Goal: Information Seeking & Learning: Learn about a topic

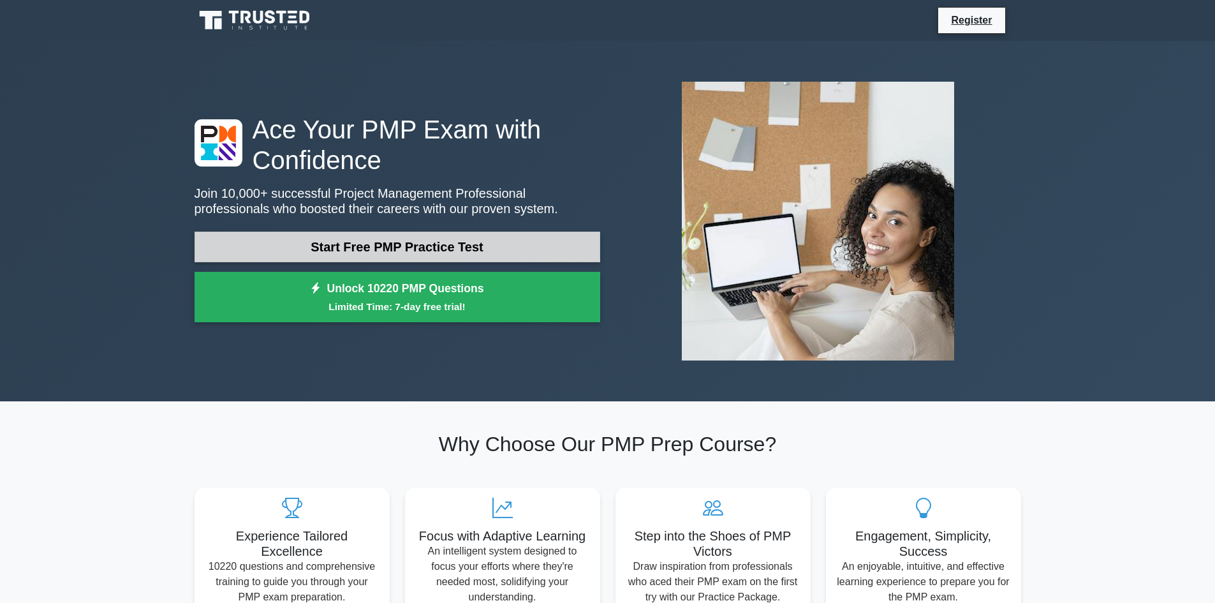
click at [440, 251] on link "Start Free PMP Practice Test" at bounding box center [398, 247] width 406 height 31
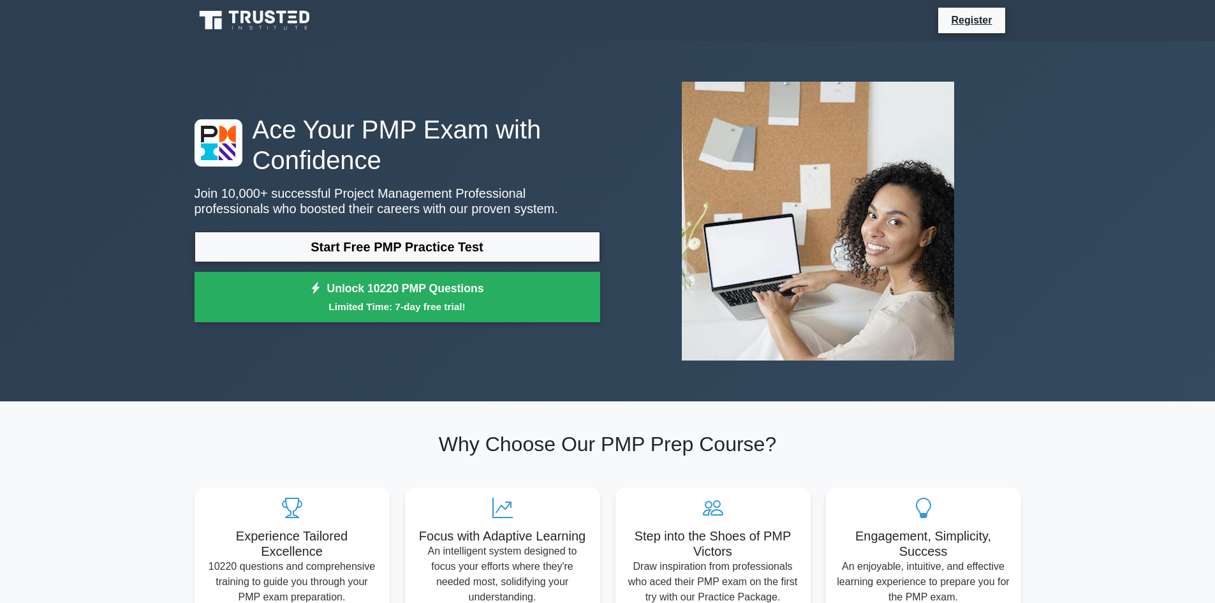
click at [345, 352] on div "Ace Your PMP Exam with Confidence Join 10,000+ successful Project Management Pr…" at bounding box center [608, 220] width 842 height 299
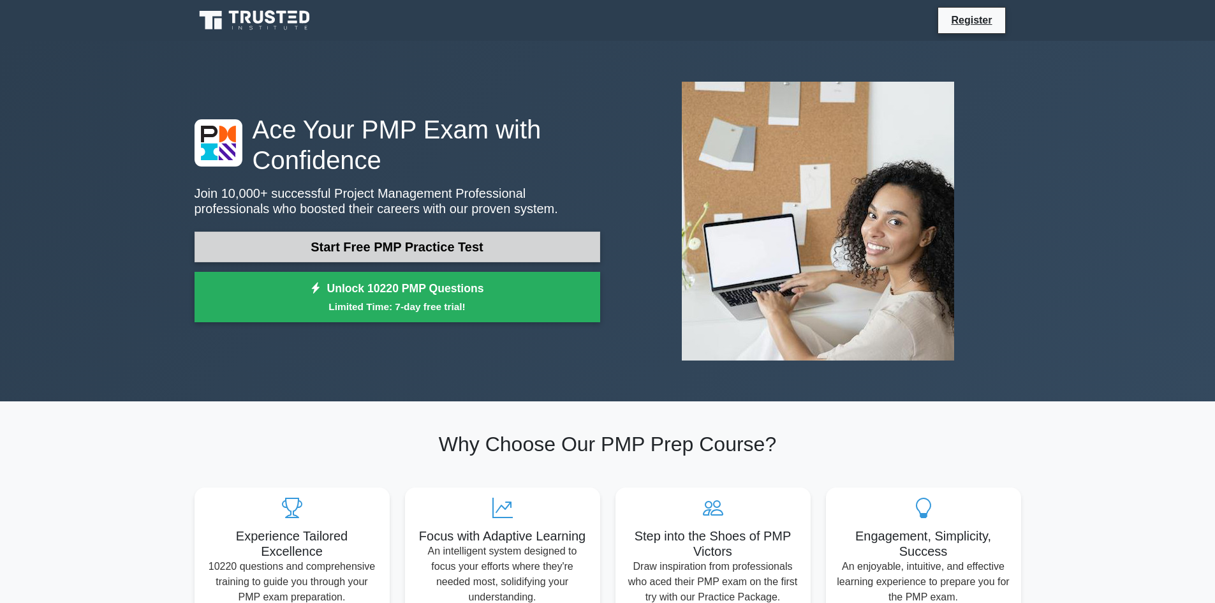
click at [461, 244] on link "Start Free PMP Practice Test" at bounding box center [398, 247] width 406 height 31
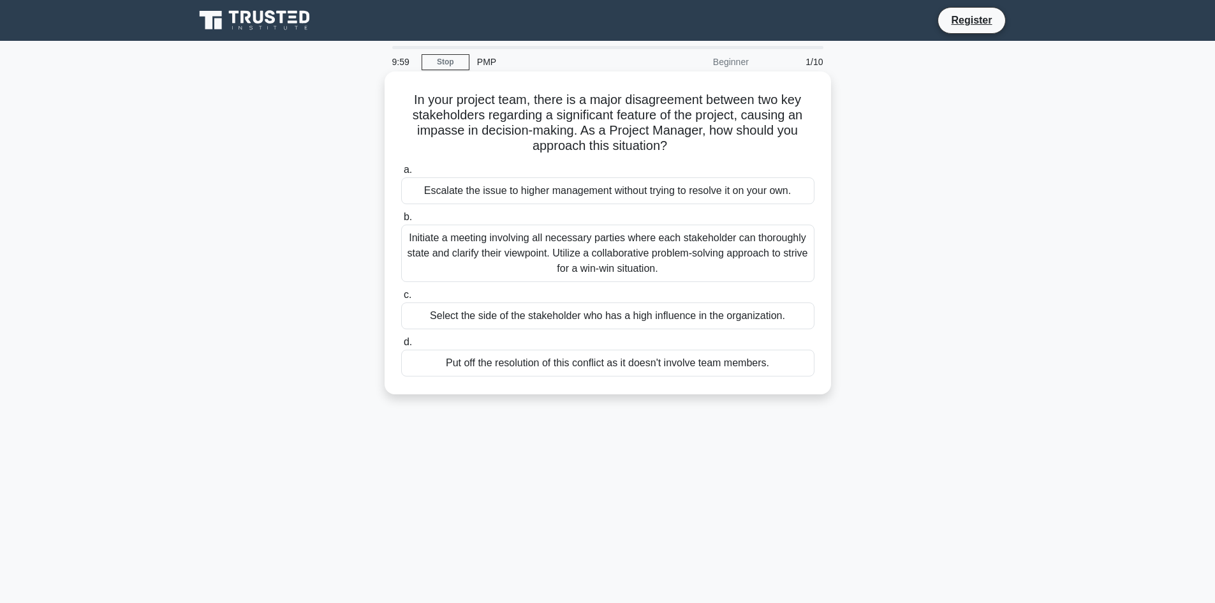
drag, startPoint x: 664, startPoint y: 118, endPoint x: 678, endPoint y: 101, distance: 22.1
drag, startPoint x: 489, startPoint y: 88, endPoint x: 498, endPoint y: 80, distance: 12.3
click at [406, 103] on h5 "In your project team, there is a major disagreement between two key stakeholder…" at bounding box center [608, 123] width 416 height 63
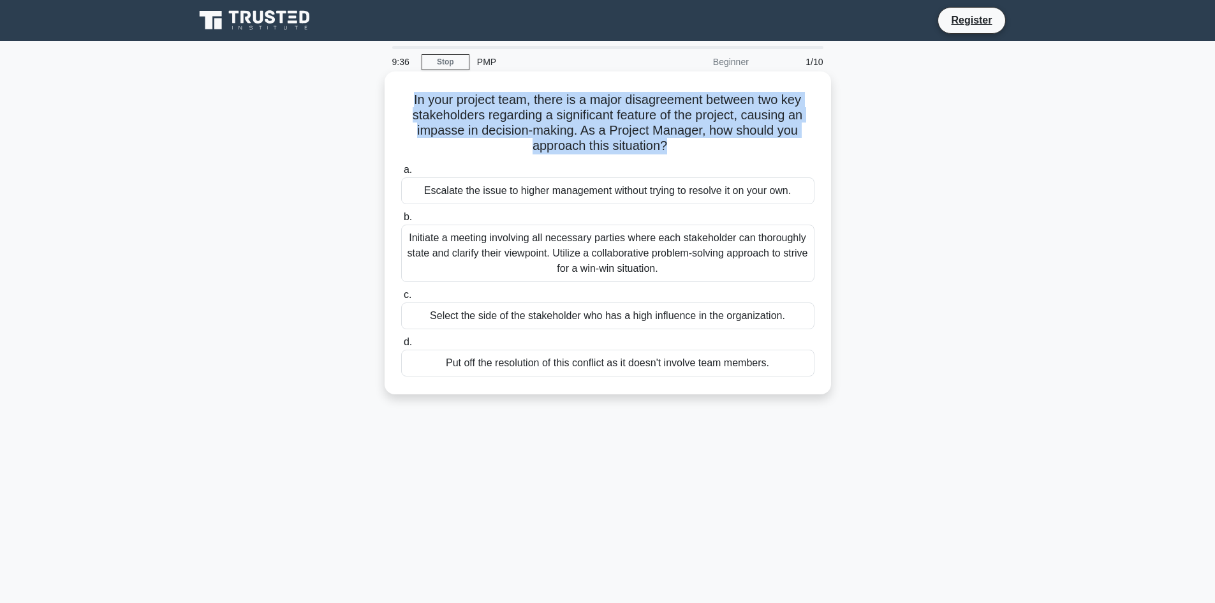
drag, startPoint x: 406, startPoint y: 103, endPoint x: 819, endPoint y: 157, distance: 415.7
click at [819, 157] on div "In your project team, there is a major disagreement between two key stakeholder…" at bounding box center [608, 233] width 436 height 313
click at [711, 137] on h5 "In your project team, there is a major disagreement between two key stakeholder…" at bounding box center [608, 123] width 416 height 63
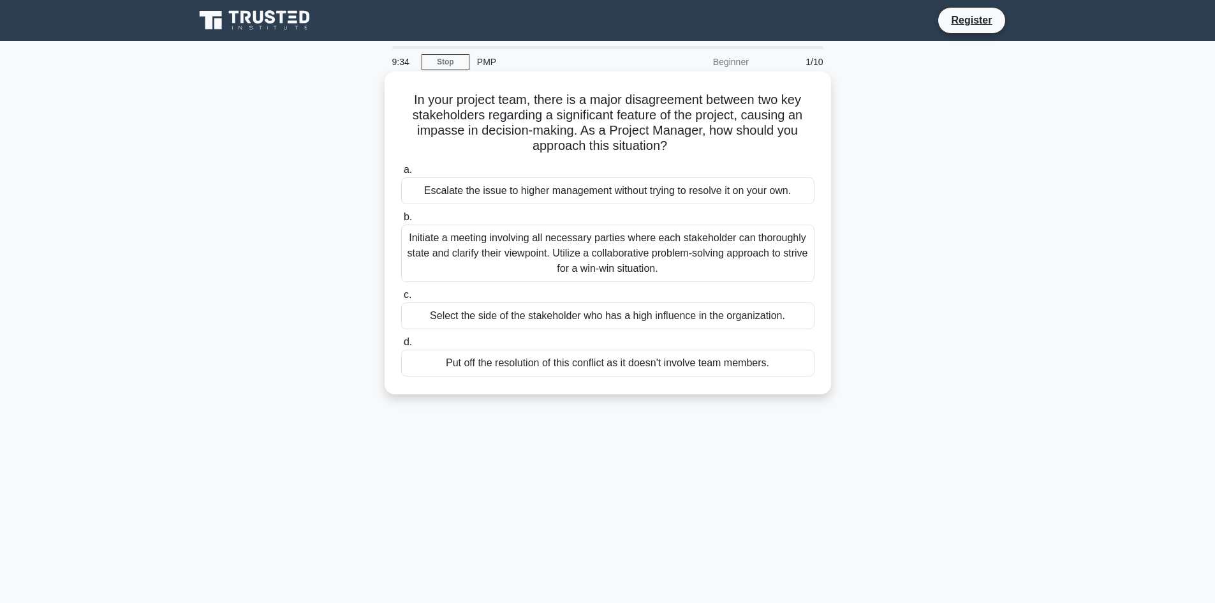
click at [410, 100] on h5 "In your project team, there is a major disagreement between two key stakeholder…" at bounding box center [608, 123] width 416 height 63
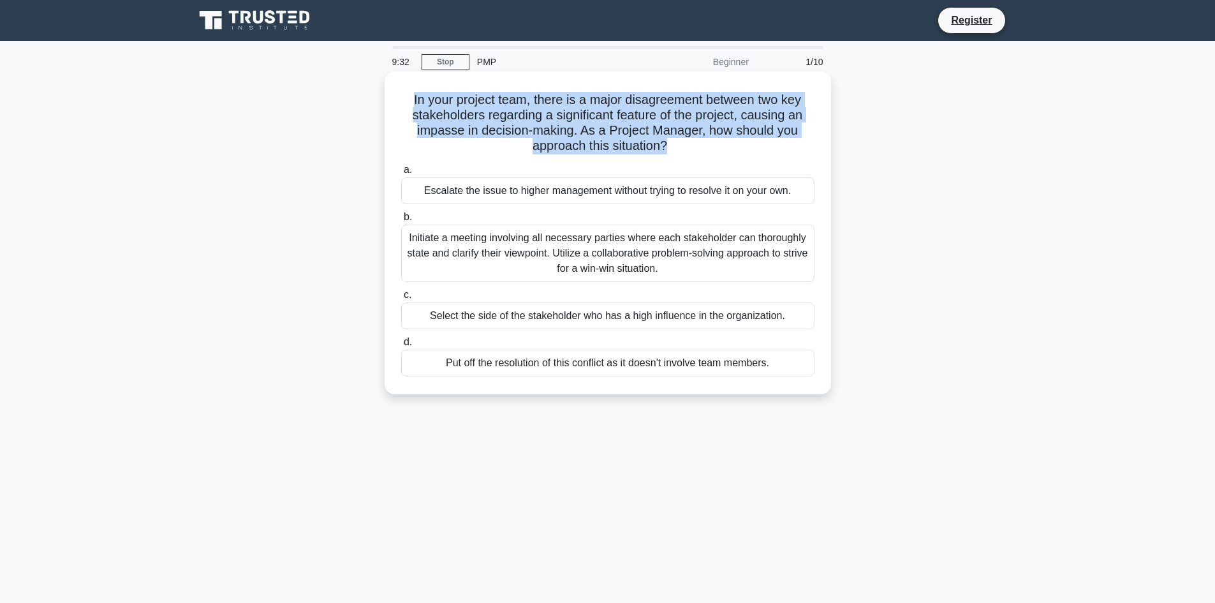
drag, startPoint x: 410, startPoint y: 100, endPoint x: 773, endPoint y: 151, distance: 366.6
click at [773, 151] on h5 "In your project team, there is a major disagreement between two key stakeholder…" at bounding box center [608, 123] width 416 height 63
drag, startPoint x: 773, startPoint y: 151, endPoint x: 414, endPoint y: 102, distance: 361.9
click at [414, 102] on h5 "In your project team, there is a major disagreement between two key stakeholder…" at bounding box center [608, 123] width 416 height 63
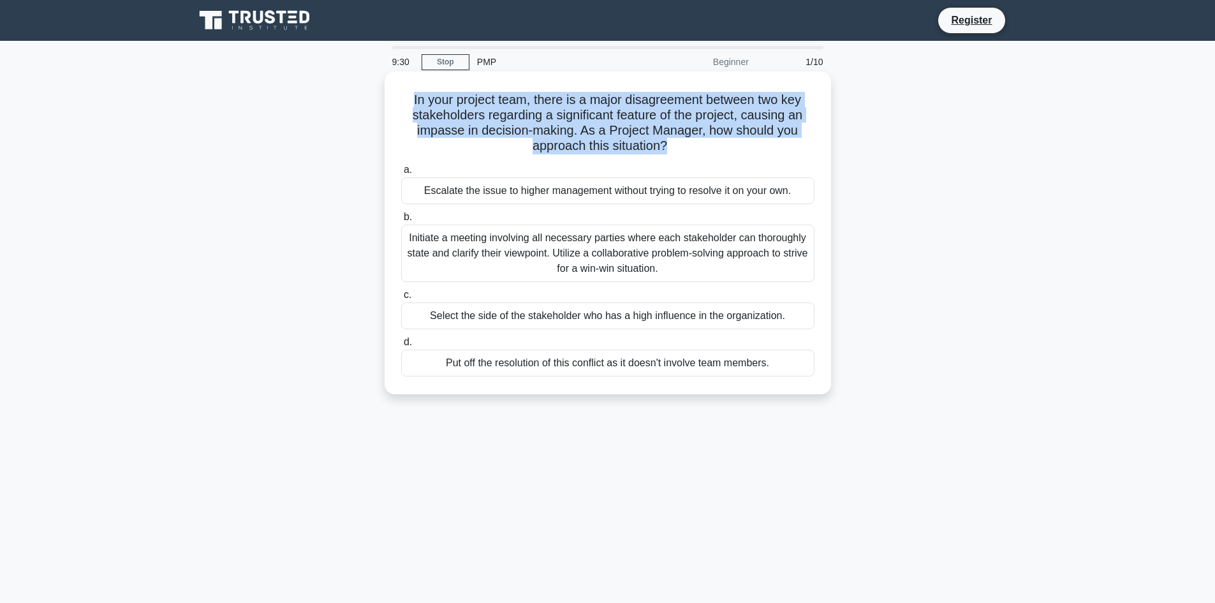
click at [414, 102] on h5 "In your project team, there is a major disagreement between two key stakeholder…" at bounding box center [608, 123] width 416 height 63
drag, startPoint x: 414, startPoint y: 102, endPoint x: 732, endPoint y: 150, distance: 321.9
click at [732, 150] on h5 "In your project team, there is a major disagreement between two key stakeholder…" at bounding box center [608, 123] width 416 height 63
click at [411, 94] on h5 "In your project team, there is a major disagreement between two key stakeholder…" at bounding box center [608, 123] width 416 height 63
drag, startPoint x: 411, startPoint y: 94, endPoint x: 767, endPoint y: 146, distance: 359.7
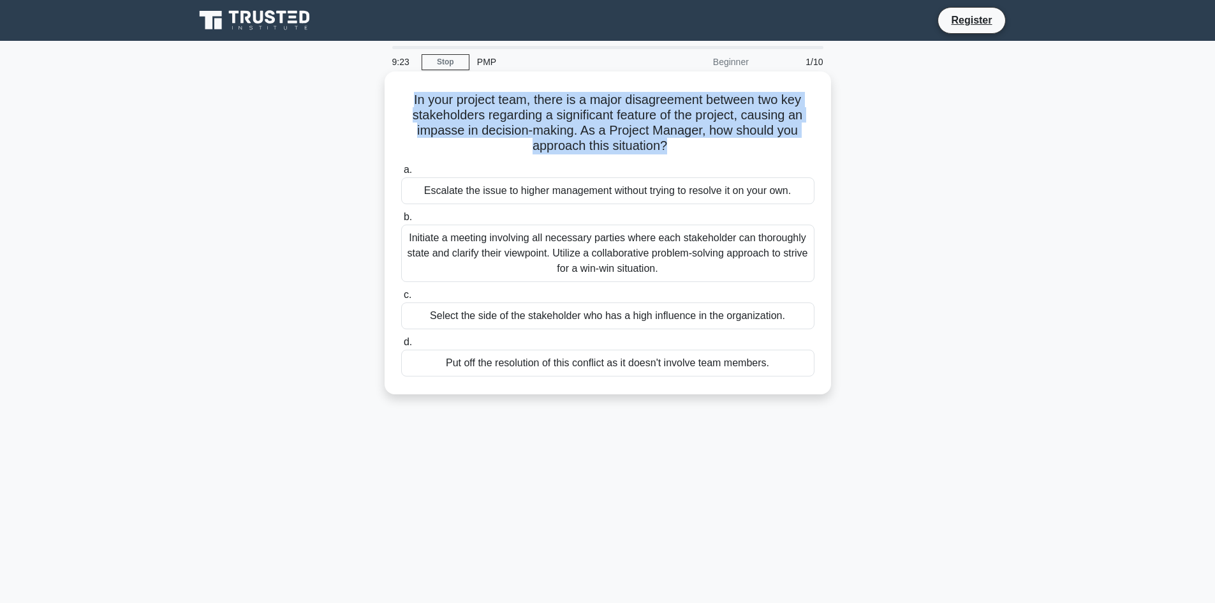
click at [767, 146] on h5 "In your project team, there is a major disagreement between two key stakeholder…" at bounding box center [608, 123] width 416 height 63
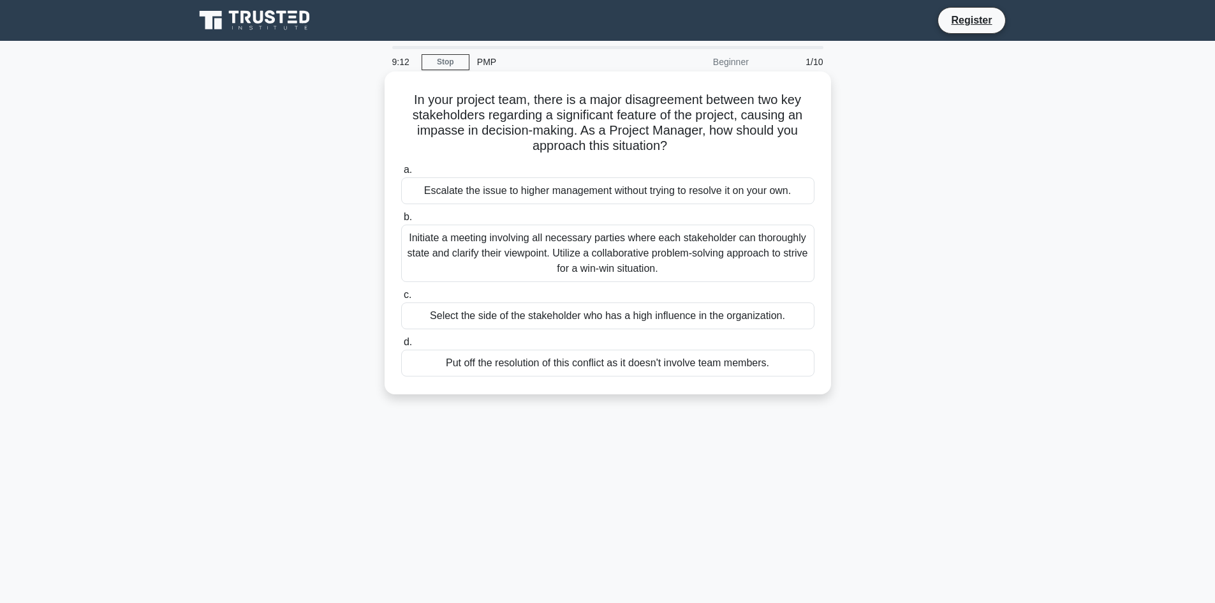
click at [548, 98] on h5 "In your project team, there is a major disagreement between two key stakeholder…" at bounding box center [608, 123] width 416 height 63
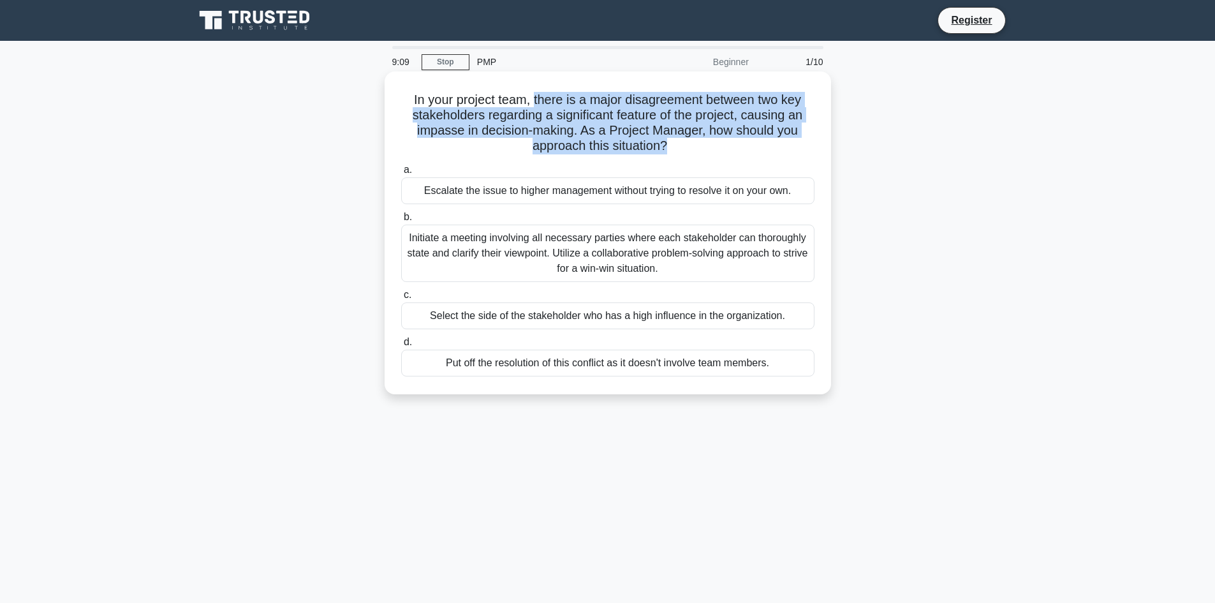
drag, startPoint x: 548, startPoint y: 98, endPoint x: 746, endPoint y: 144, distance: 203.8
click at [746, 144] on h5 "In your project team, there is a major disagreement between two key stakeholder…" at bounding box center [608, 123] width 416 height 63
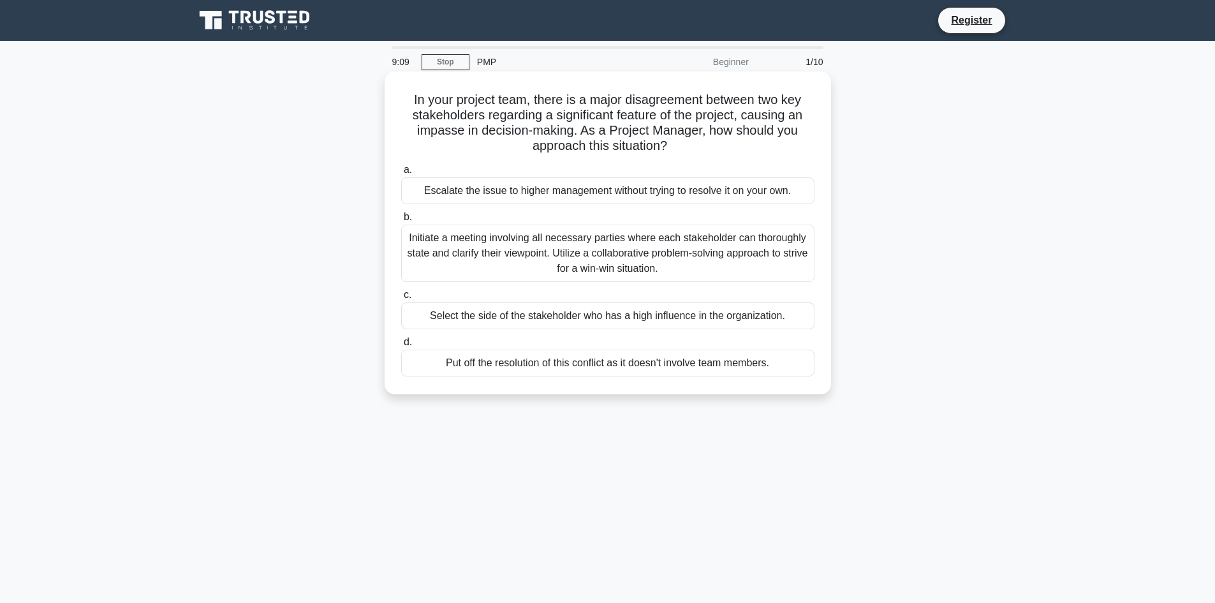
click at [746, 144] on h5 "In your project team, there is a major disagreement between two key stakeholder…" at bounding box center [608, 123] width 416 height 63
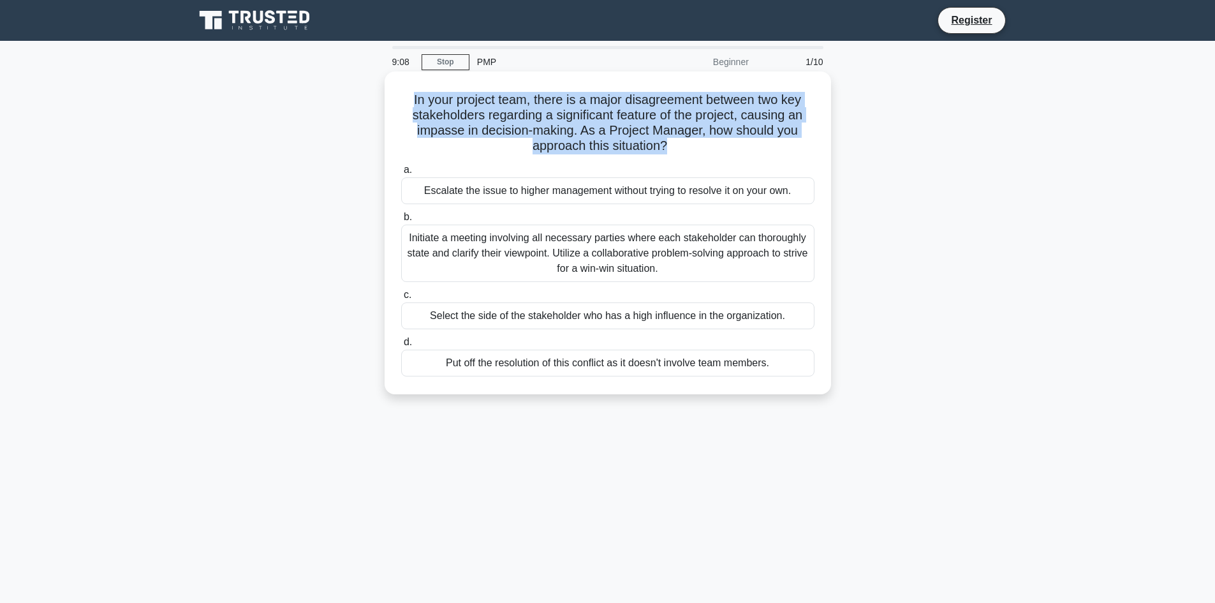
drag, startPoint x: 746, startPoint y: 144, endPoint x: 555, endPoint y: 117, distance: 193.4
click at [555, 117] on h5 "In your project team, there is a major disagreement between two key stakeholder…" at bounding box center [608, 123] width 416 height 63
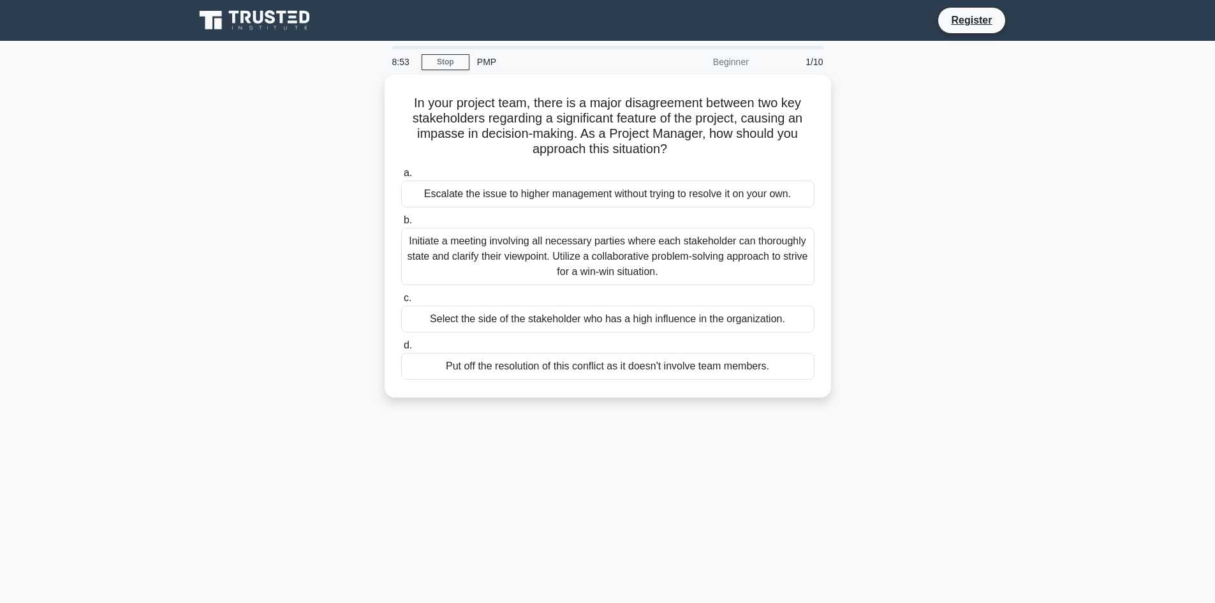
click at [953, 293] on div "In your project team, there is a major disagreement between two key stakeholder…" at bounding box center [608, 244] width 842 height 338
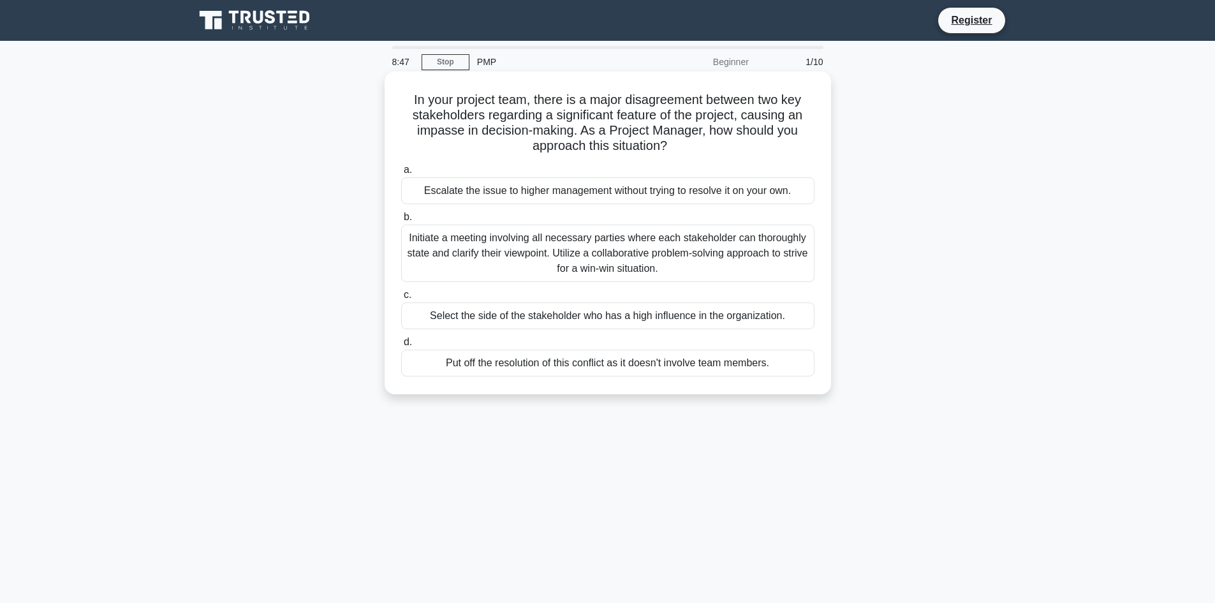
click at [648, 260] on div "Initiate a meeting involving all necessary parties where each stakeholder can t…" at bounding box center [607, 253] width 413 height 57
click at [401, 221] on input "b. Initiate a meeting involving all necessary parties where each stakeholder ca…" at bounding box center [401, 217] width 0 height 8
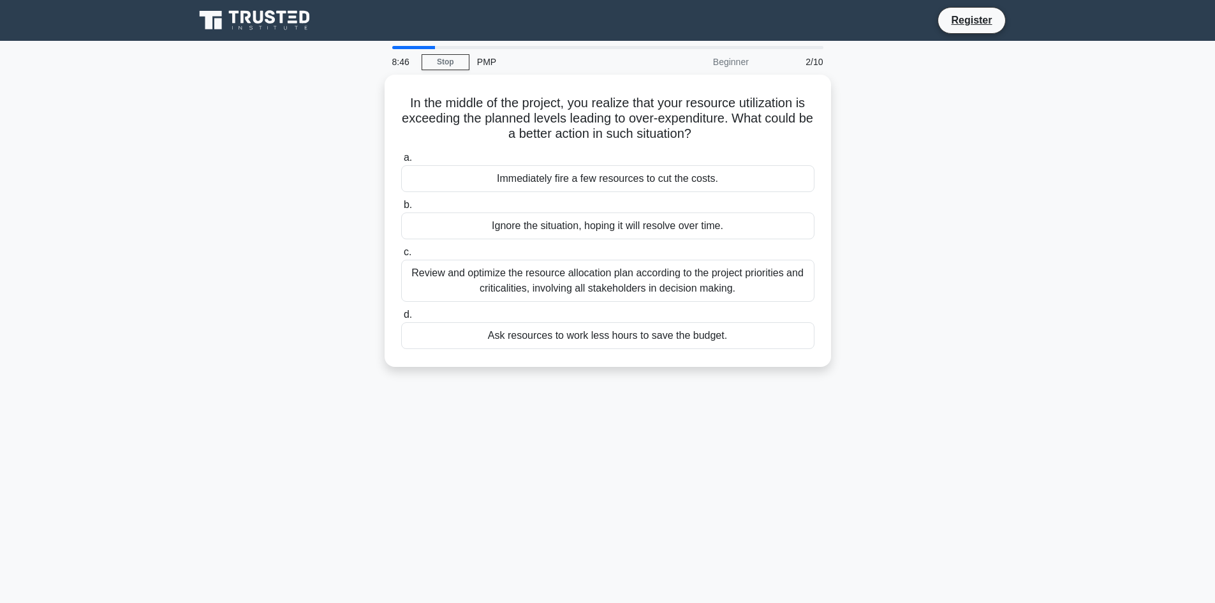
click at [970, 233] on div "In the middle of the project, you realize that your resource utilization is exc…" at bounding box center [608, 229] width 842 height 308
click at [945, 240] on div "In the middle of the project, you realize that your resource utilization is exc…" at bounding box center [608, 229] width 842 height 308
